Goal: Task Accomplishment & Management: Manage account settings

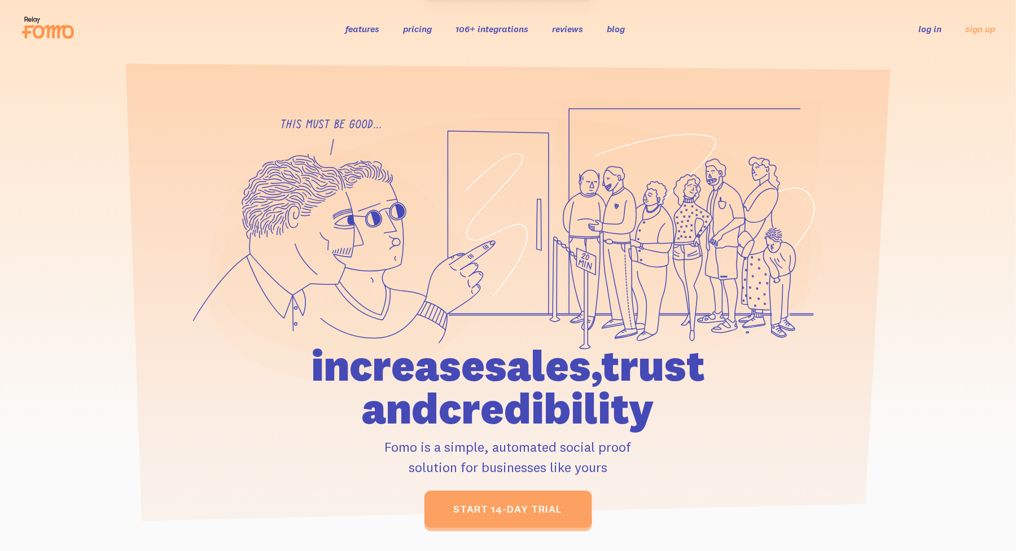
click at [932, 27] on link "log in" at bounding box center [930, 28] width 23 height 11
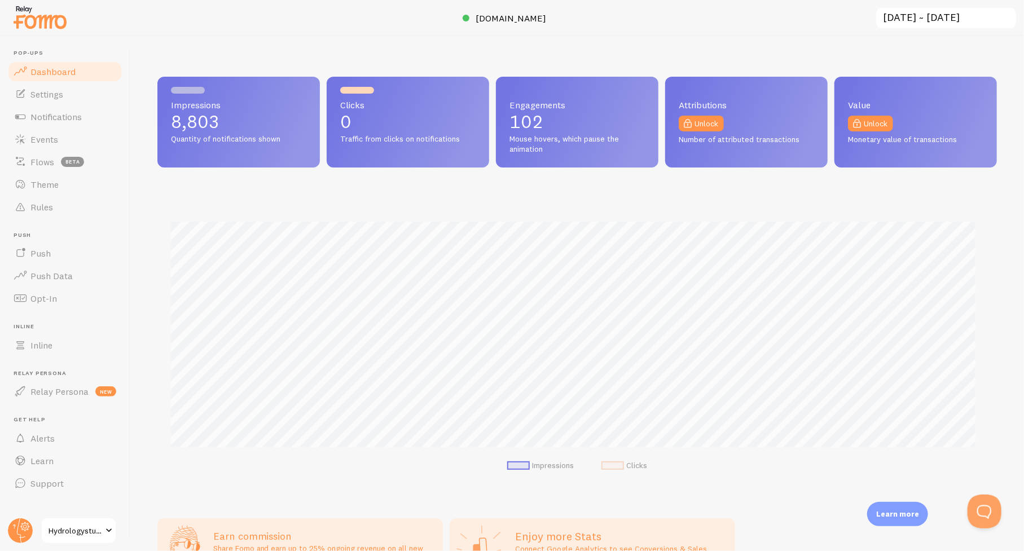
scroll to position [564072, 563537]
click at [43, 137] on span "Events" at bounding box center [44, 139] width 28 height 11
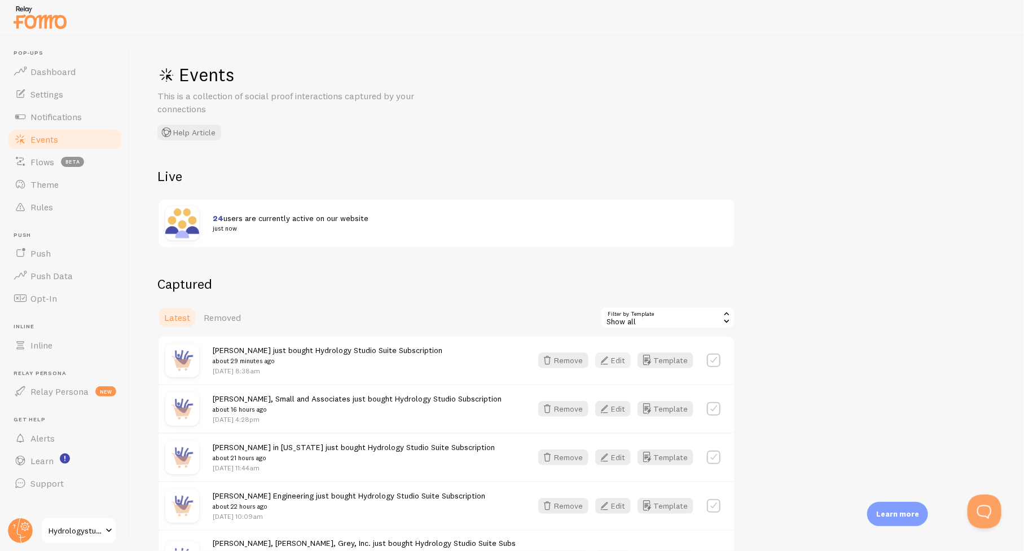
click at [619, 358] on button "Edit" at bounding box center [613, 361] width 36 height 16
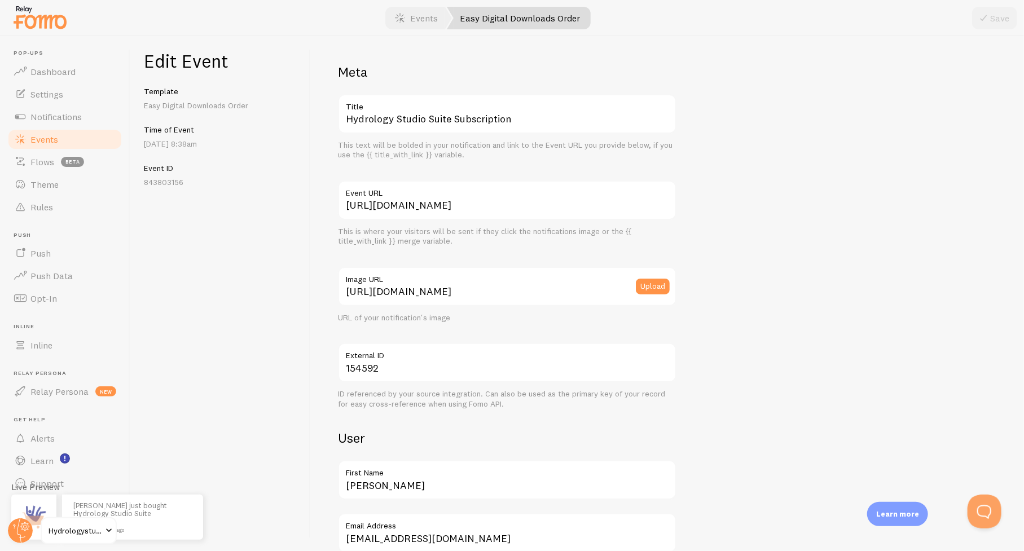
scroll to position [113, 0]
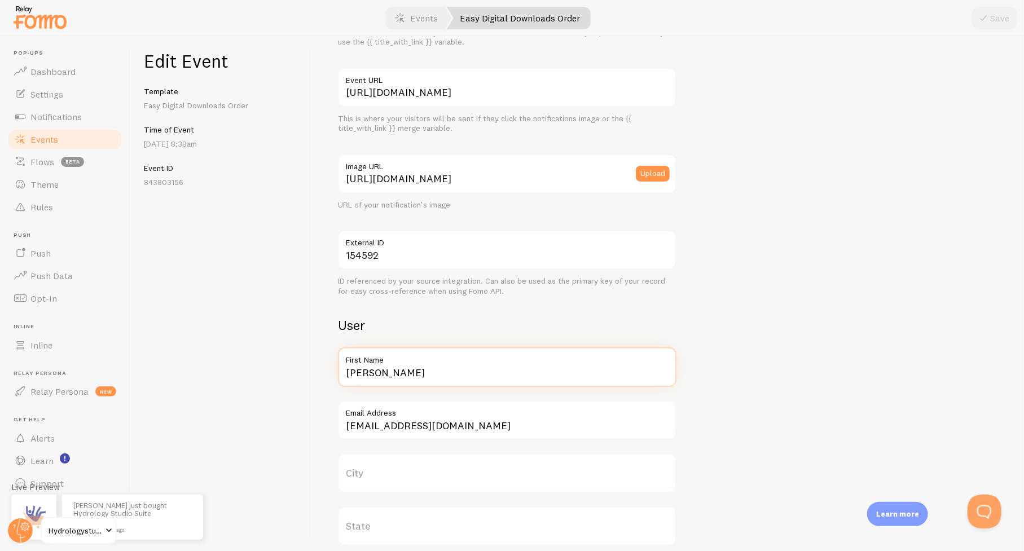
drag, startPoint x: 379, startPoint y: 375, endPoint x: 352, endPoint y: 374, distance: 27.7
click at [340, 374] on input "[PERSON_NAME]" at bounding box center [507, 368] width 339 height 40
paste input "[PERSON_NAME] & Associates"
type input "[PERSON_NAME] & Associates"
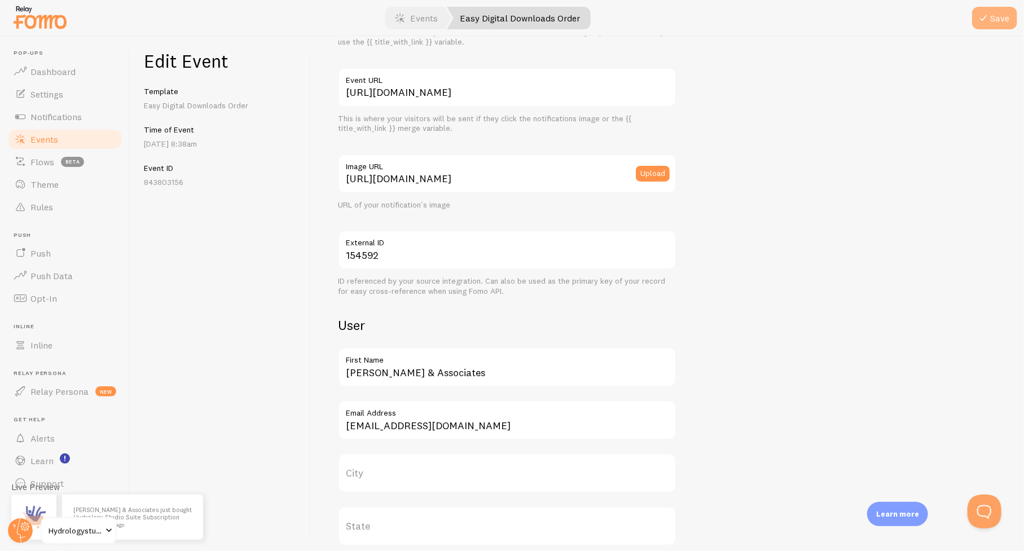
click at [998, 20] on button "Save" at bounding box center [994, 18] width 45 height 23
click at [44, 140] on span "Events" at bounding box center [44, 139] width 28 height 11
